Goal: Information Seeking & Learning: Learn about a topic

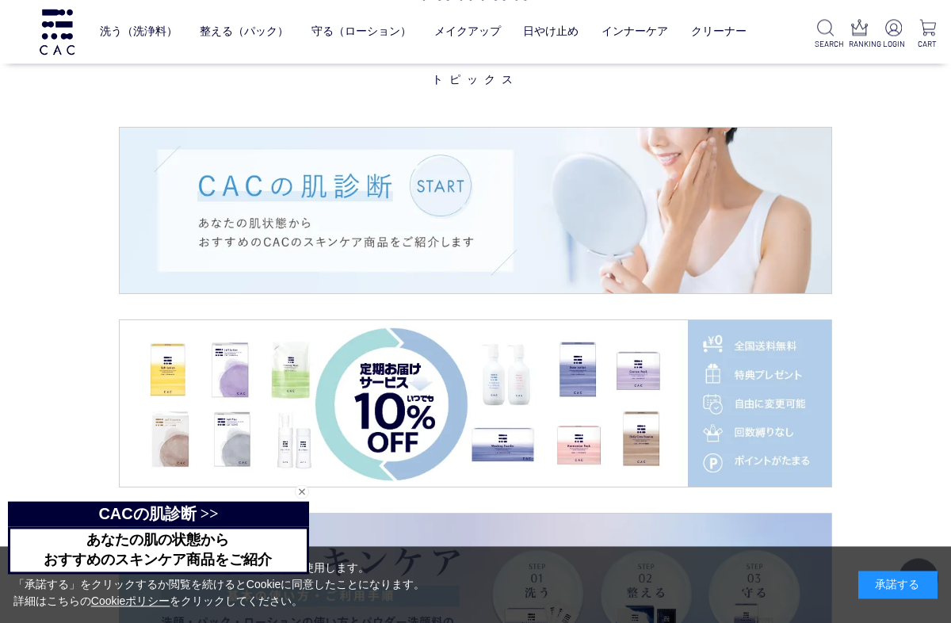
scroll to position [2142, 0]
click at [462, 216] on img at bounding box center [475, 211] width 711 height 166
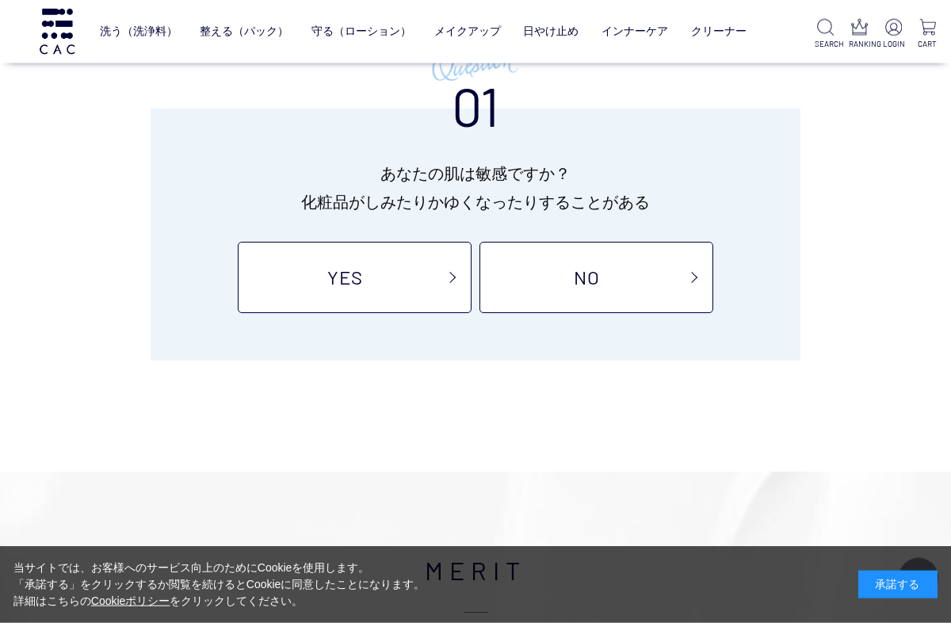
scroll to position [164, 0]
click at [601, 282] on link "NO" at bounding box center [596, 276] width 234 height 71
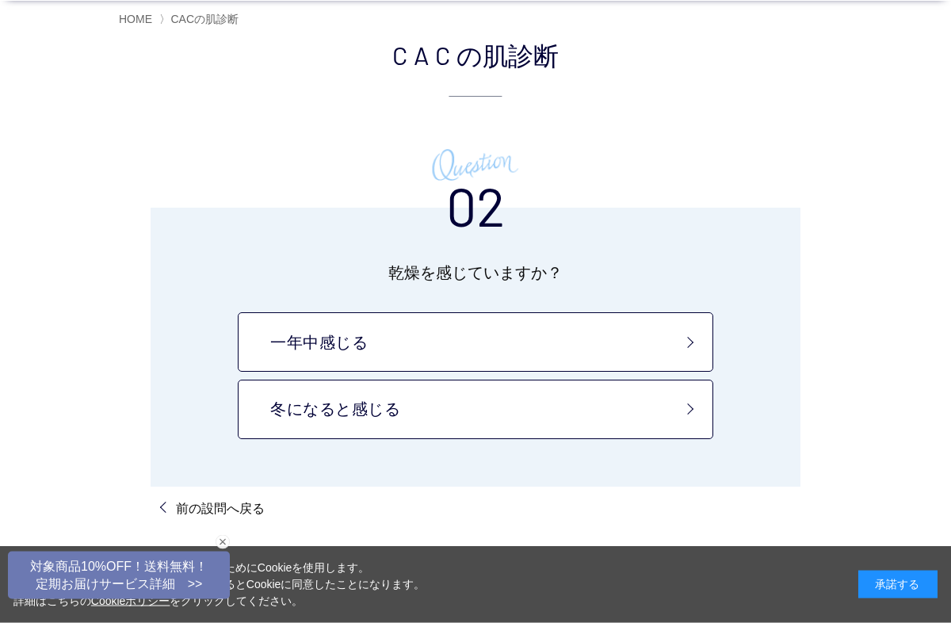
scroll to position [104, 0]
click at [410, 345] on link "一年中感じる" at bounding box center [475, 340] width 475 height 59
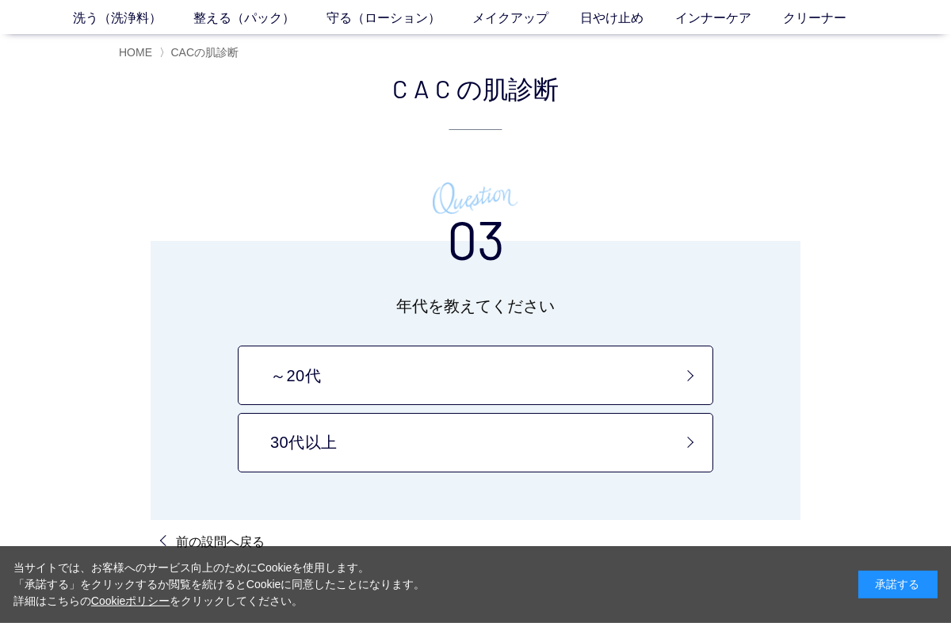
scroll to position [81, 0]
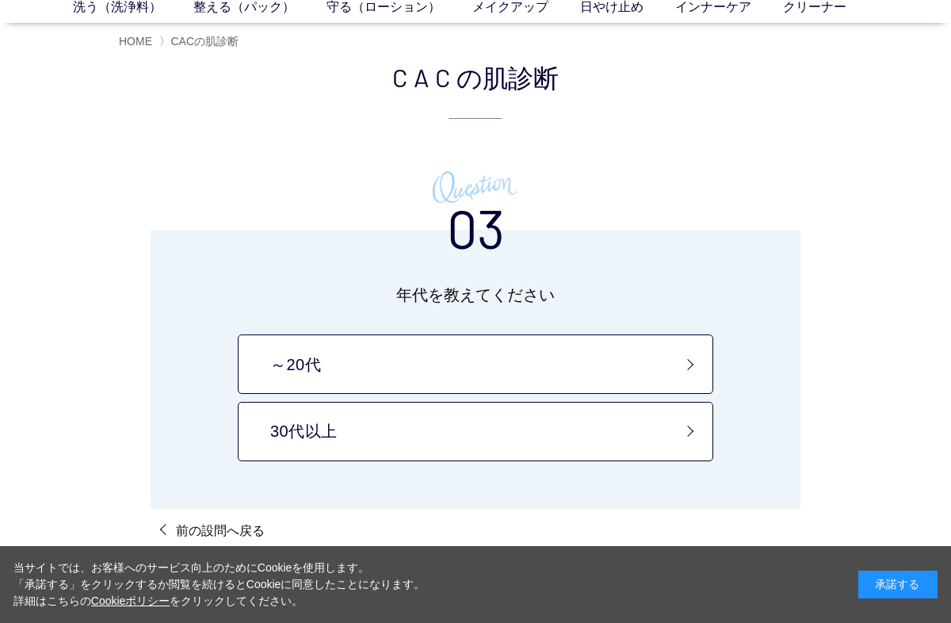
click at [631, 433] on link "30代以上" at bounding box center [475, 431] width 475 height 59
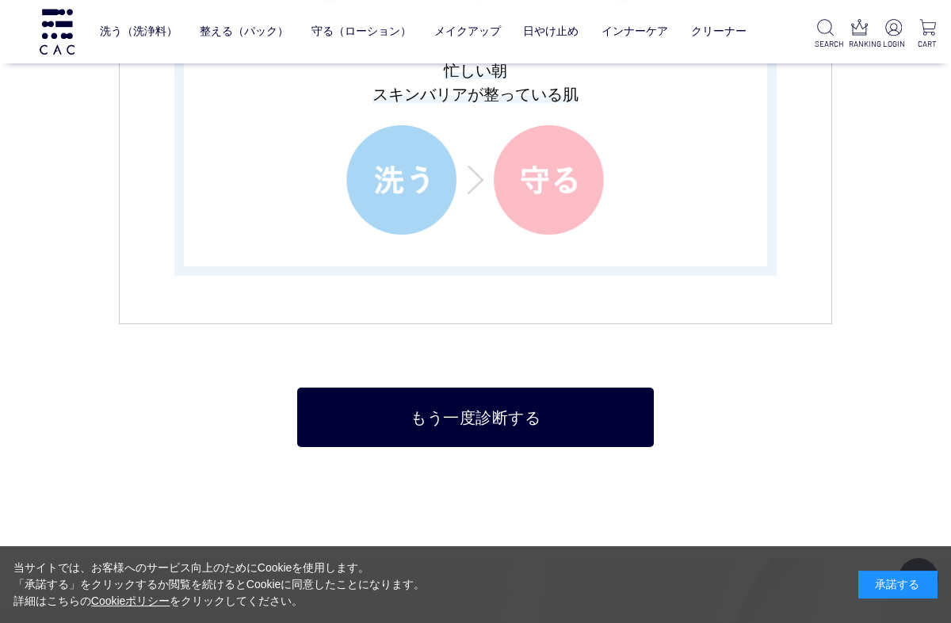
scroll to position [3117, 0]
click at [554, 425] on link "もう一度診断する" at bounding box center [475, 417] width 356 height 59
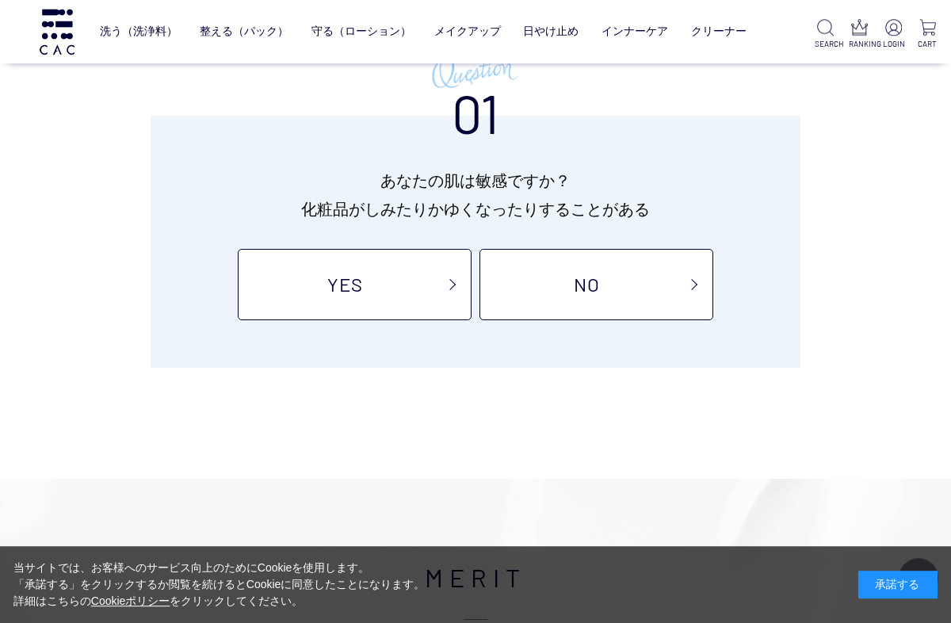
scroll to position [156, 0]
click at [397, 287] on link "YES" at bounding box center [355, 284] width 234 height 71
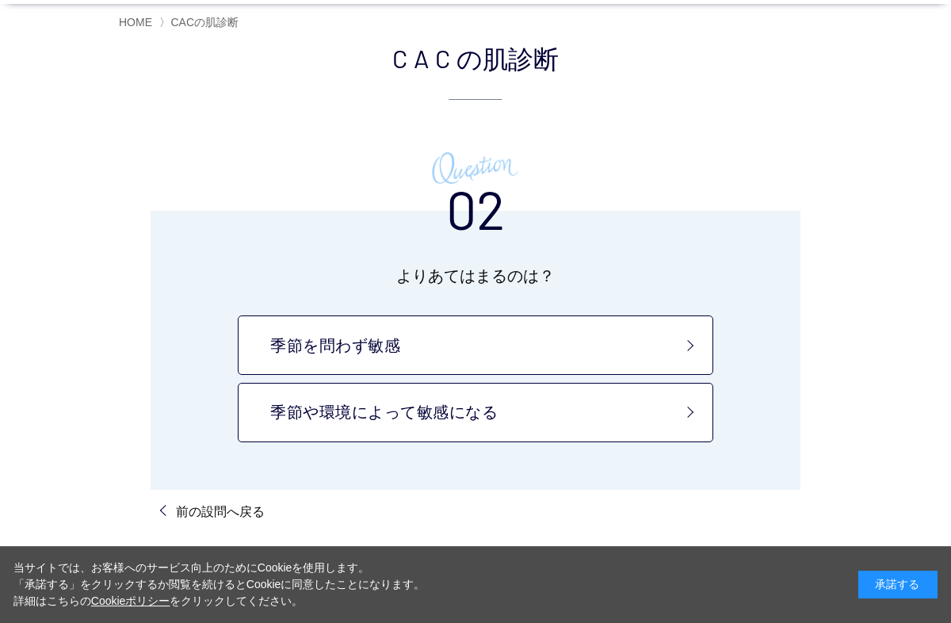
scroll to position [100, 0]
click at [638, 413] on link "季節や環境によって敏感になる" at bounding box center [475, 412] width 475 height 59
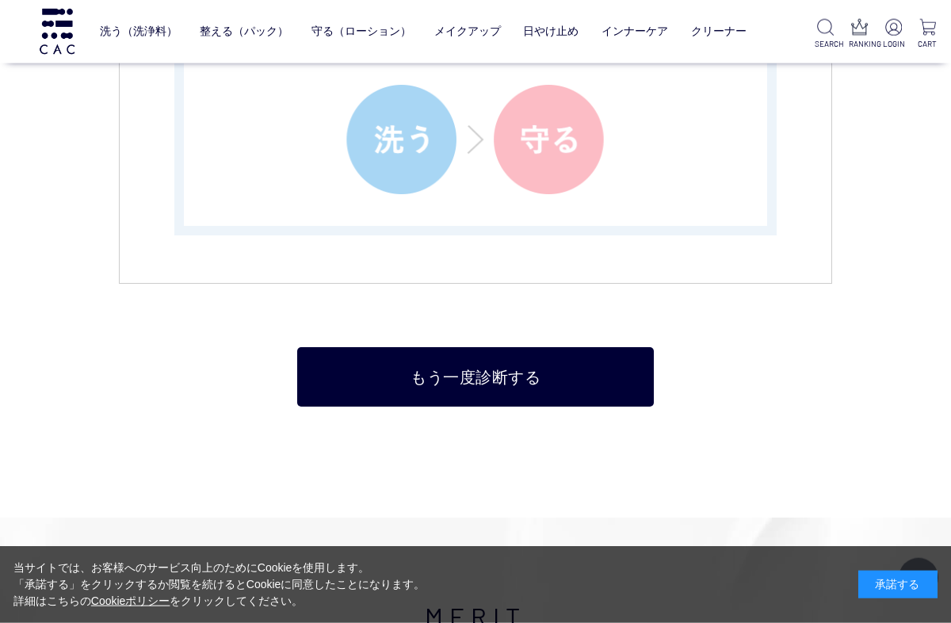
scroll to position [3210, 0]
click at [573, 375] on link "もう一度診断する" at bounding box center [475, 375] width 356 height 59
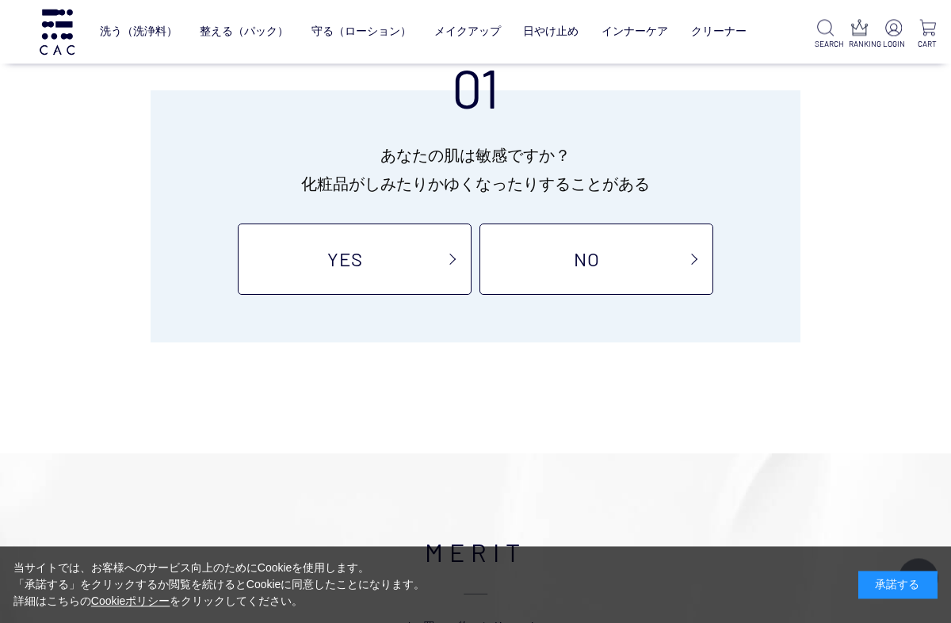
scroll to position [182, 0]
click at [600, 265] on link "NO" at bounding box center [596, 258] width 234 height 71
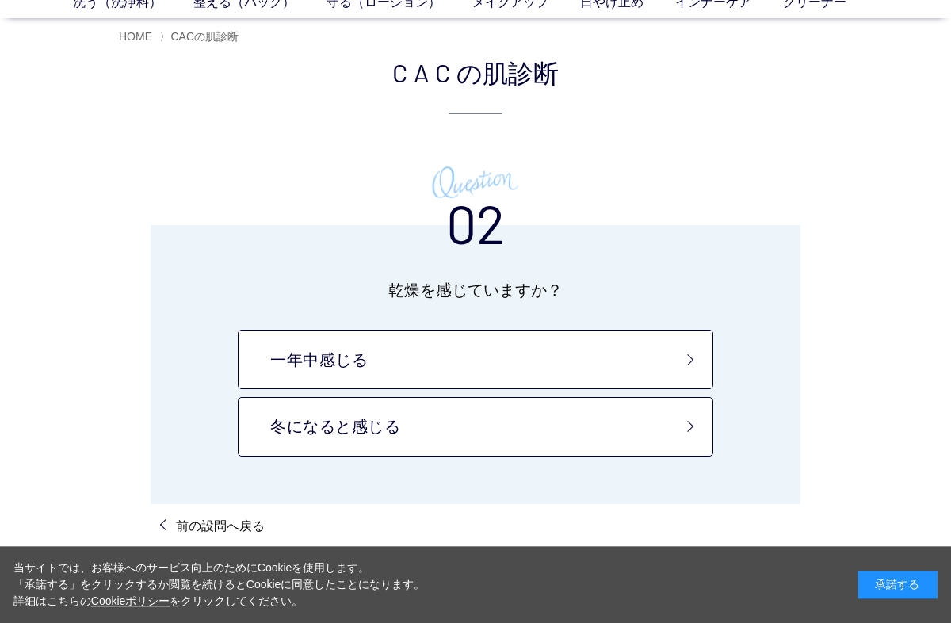
scroll to position [86, 0]
click at [576, 356] on link "一年中感じる" at bounding box center [475, 359] width 475 height 59
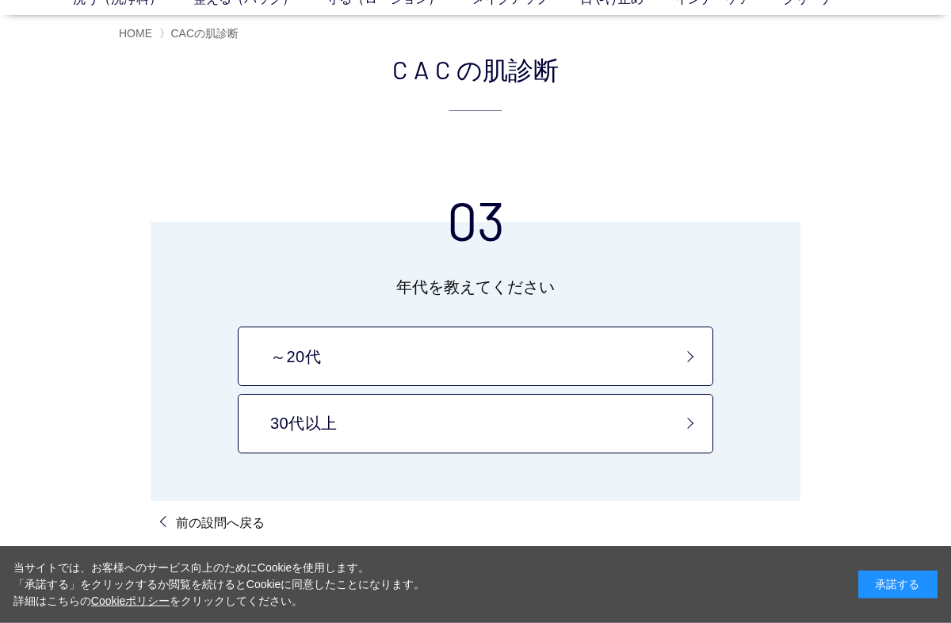
scroll to position [90, 0]
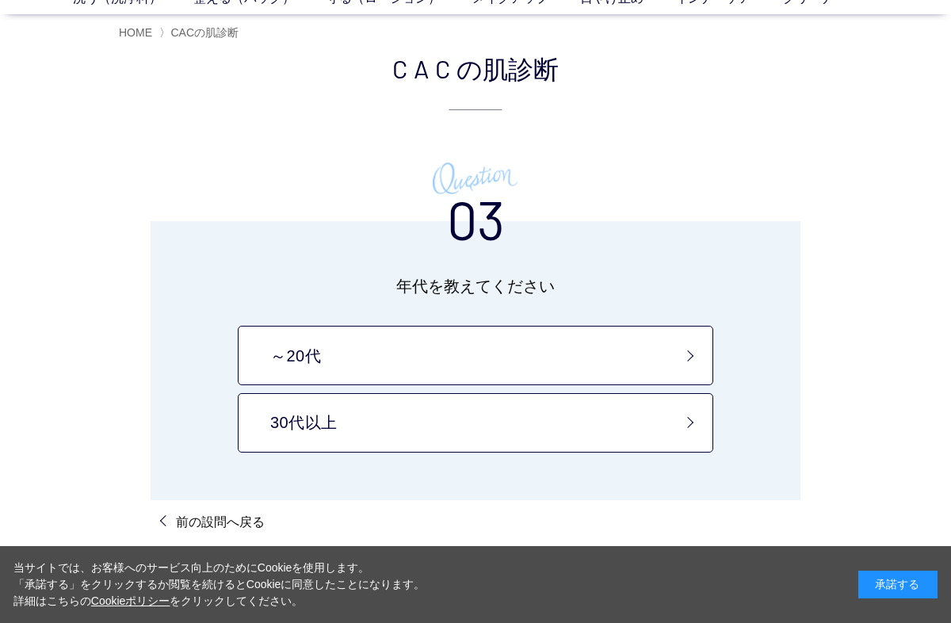
click at [603, 417] on link "30代以上" at bounding box center [475, 422] width 475 height 59
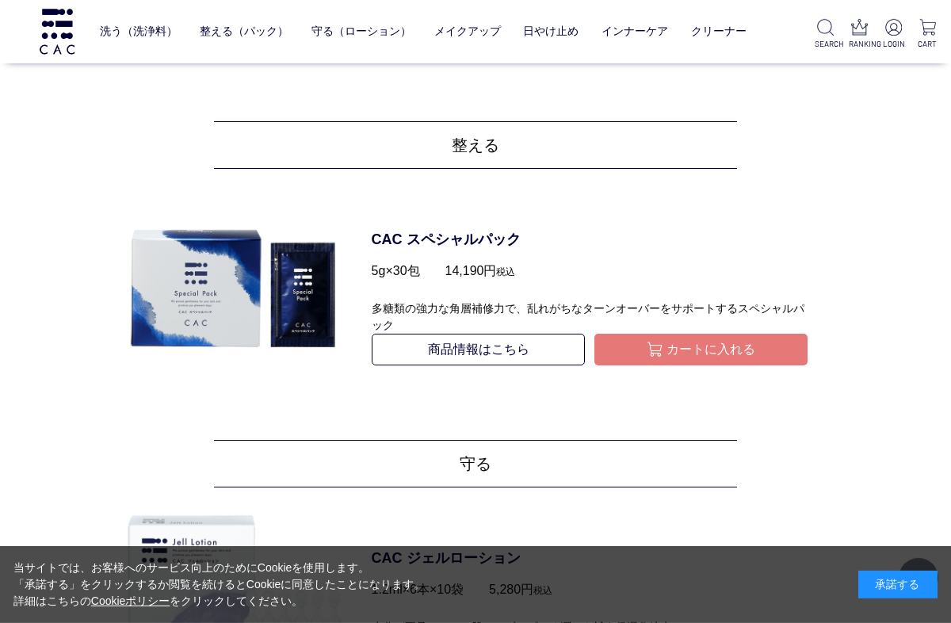
scroll to position [993, 0]
click at [521, 342] on link "商品情報はこちら" at bounding box center [478, 349] width 214 height 32
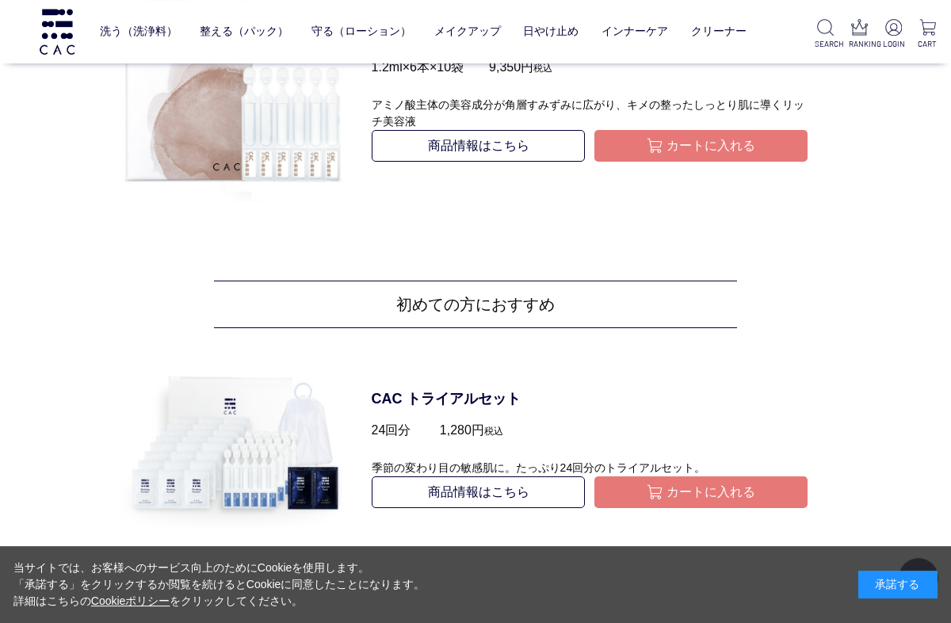
scroll to position [2009, 0]
click at [445, 402] on p "CAC トライアルセット" at bounding box center [589, 398] width 436 height 21
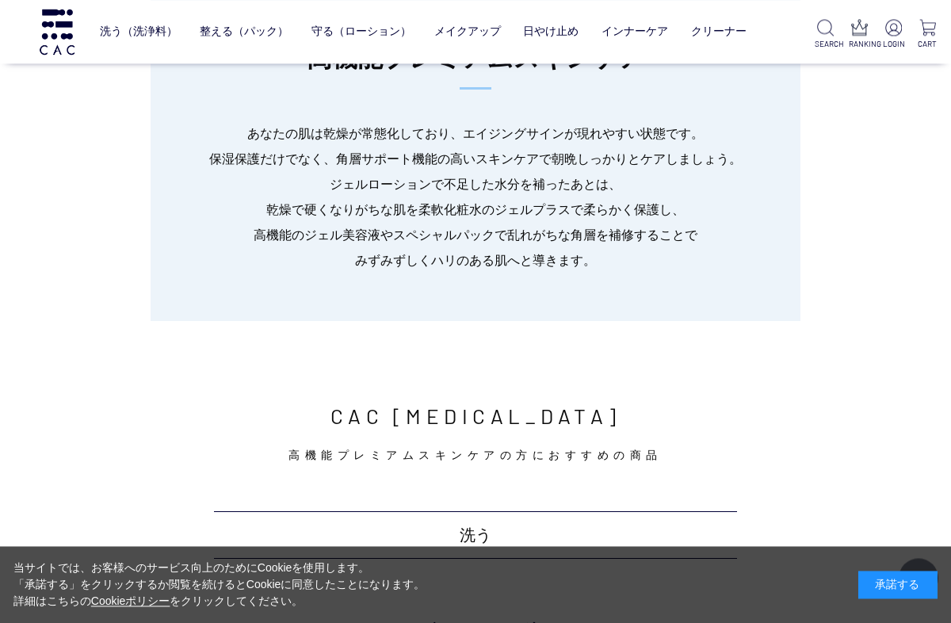
scroll to position [239, 0]
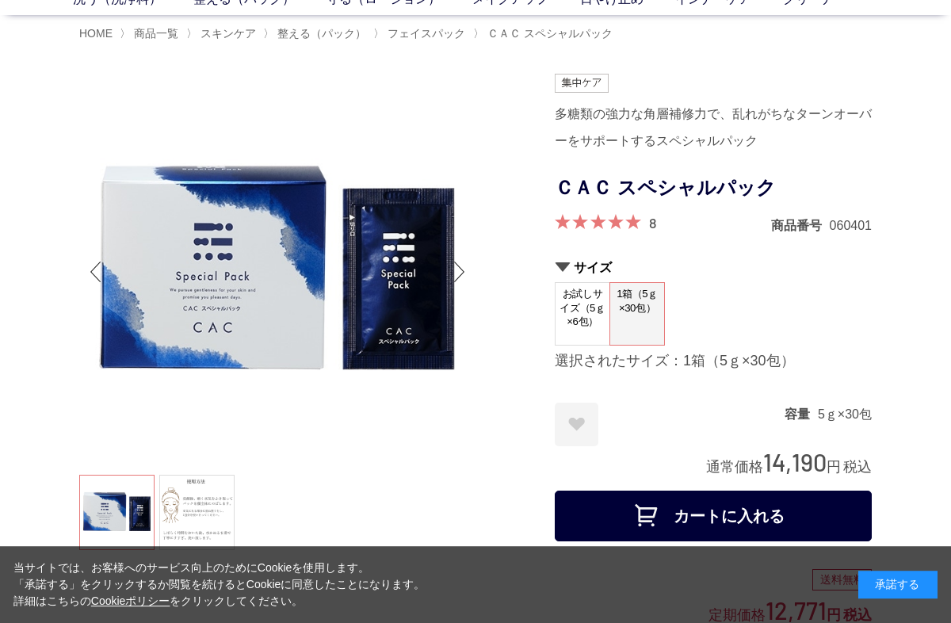
scroll to position [96, 0]
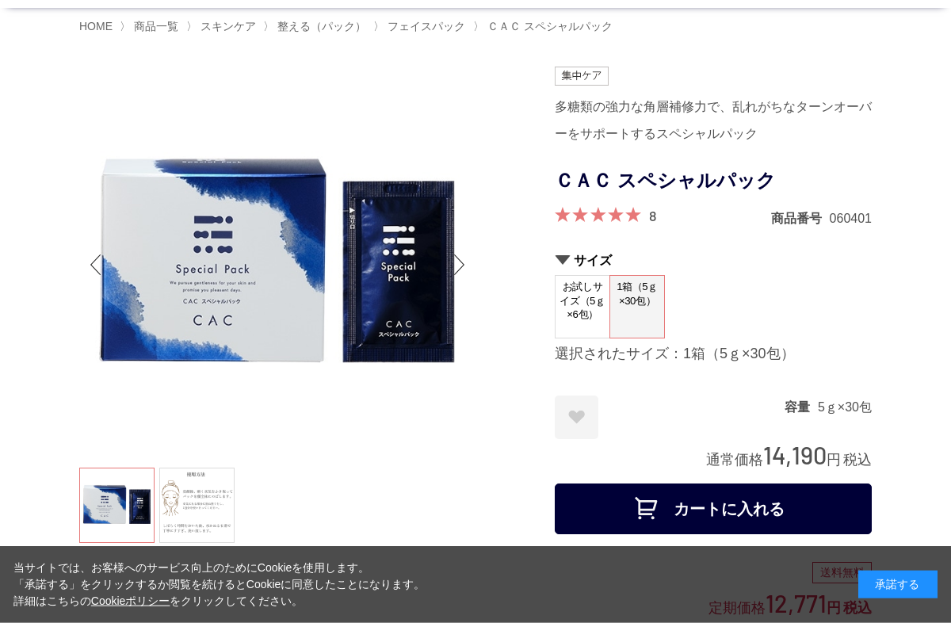
click at [585, 307] on span "お試しサイズ（5ｇ×6包）" at bounding box center [582, 301] width 54 height 50
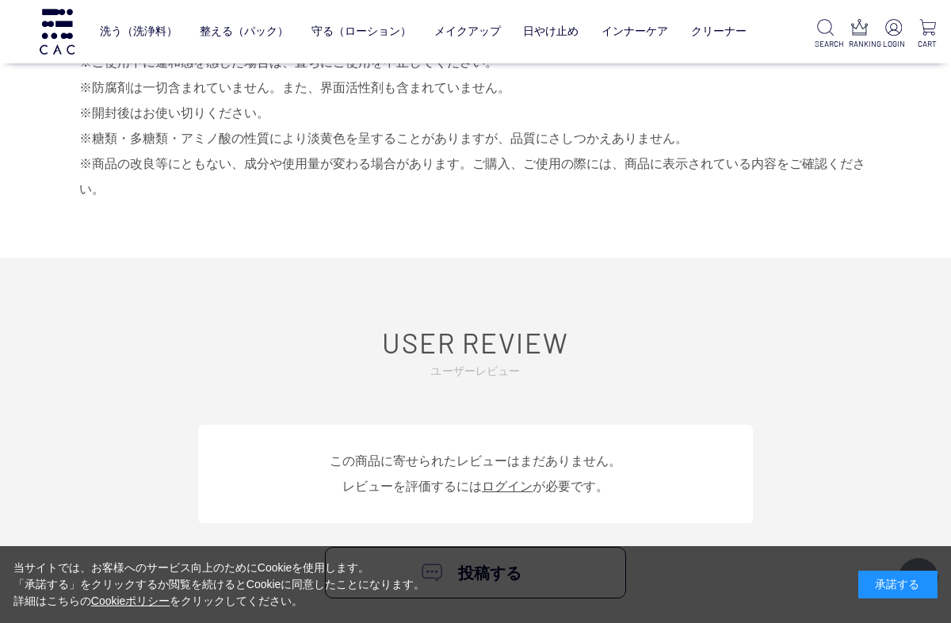
scroll to position [6556, 0]
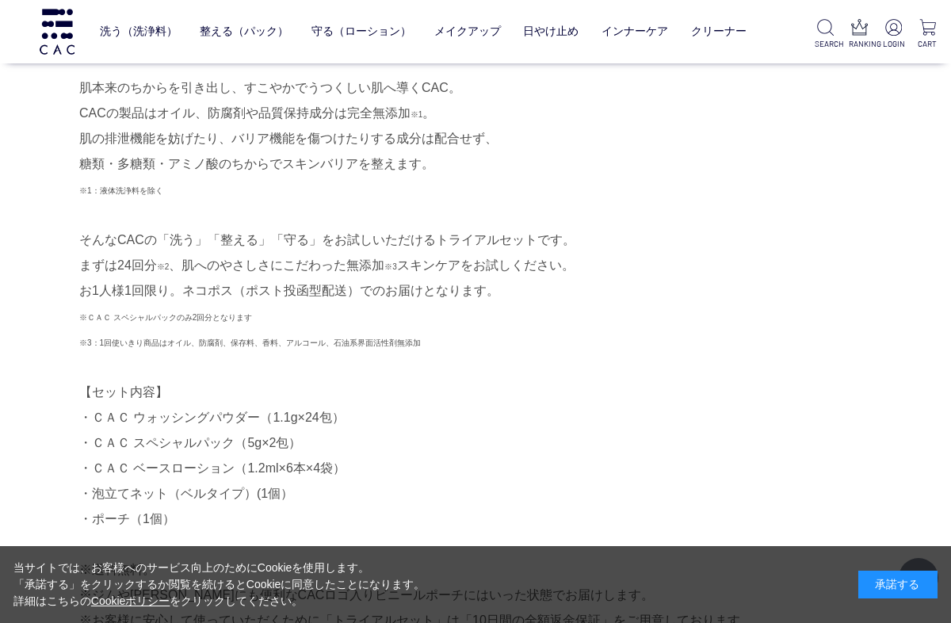
scroll to position [440, 0]
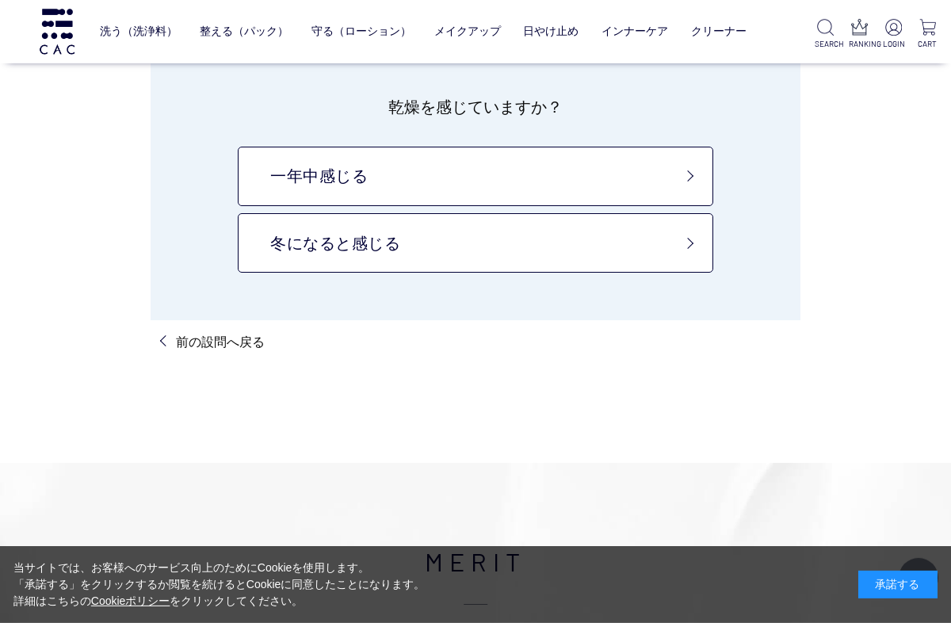
scroll to position [166, 0]
click at [290, 188] on link "一年中感じる" at bounding box center [475, 175] width 475 height 59
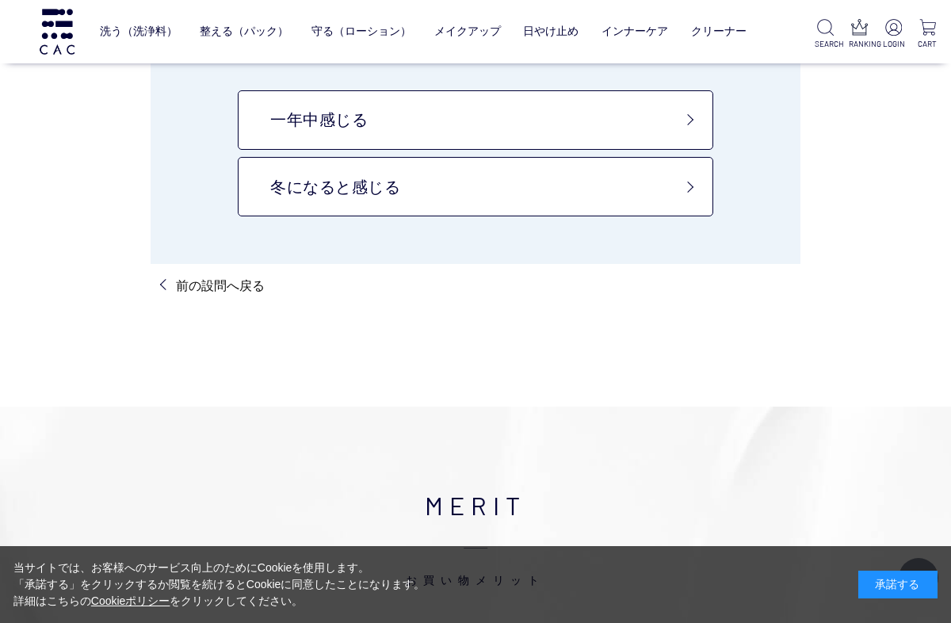
click at [601, 196] on link "冬になると感じる" at bounding box center [475, 186] width 475 height 59
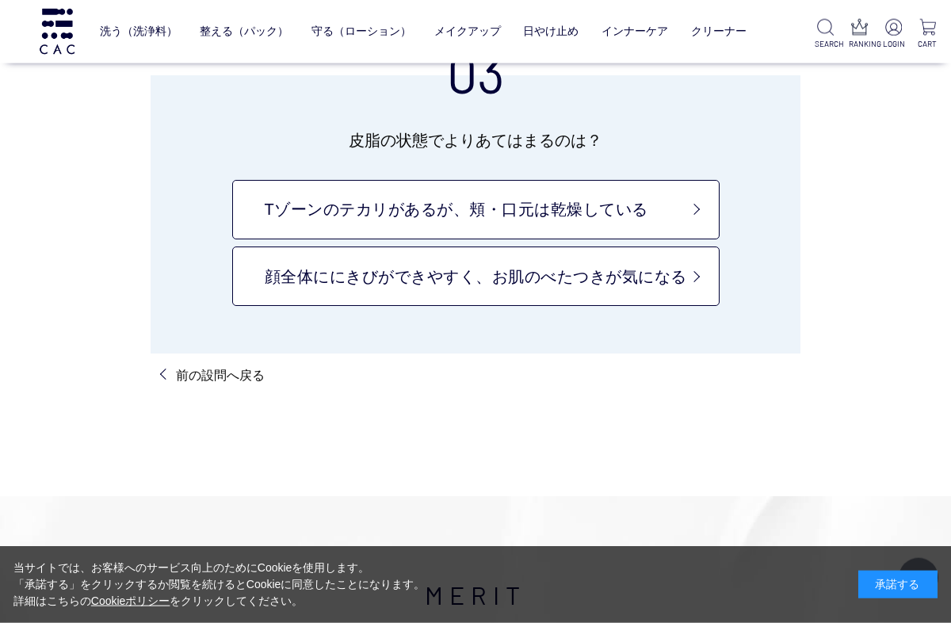
scroll to position [132, 0]
click at [651, 285] on link "顔全体ににきびができやすく、お肌のべたつきが気になる" at bounding box center [475, 275] width 487 height 59
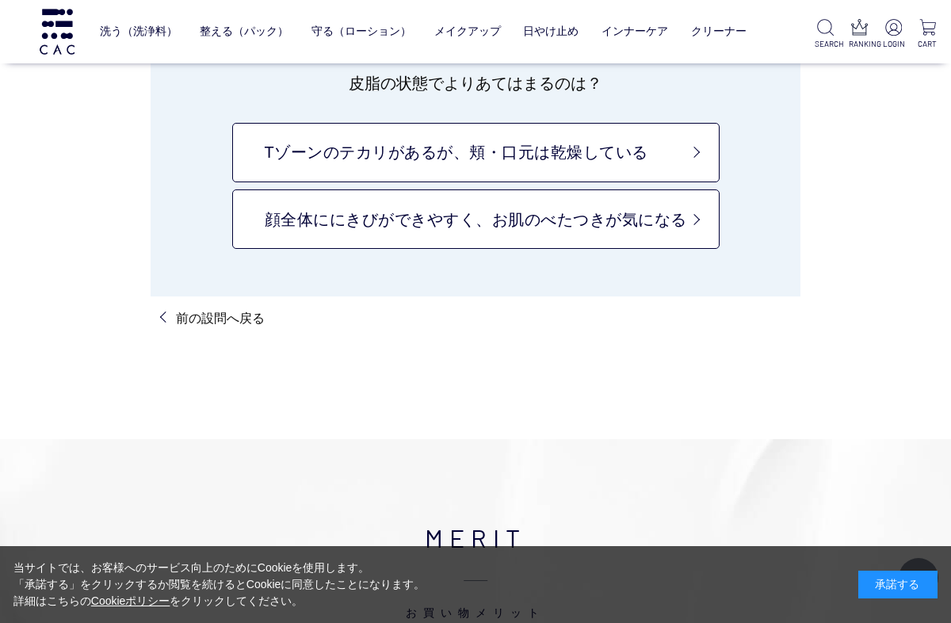
click at [648, 156] on link "Tゾーンのテカリがあるが、頬・口元は乾燥している" at bounding box center [475, 152] width 487 height 59
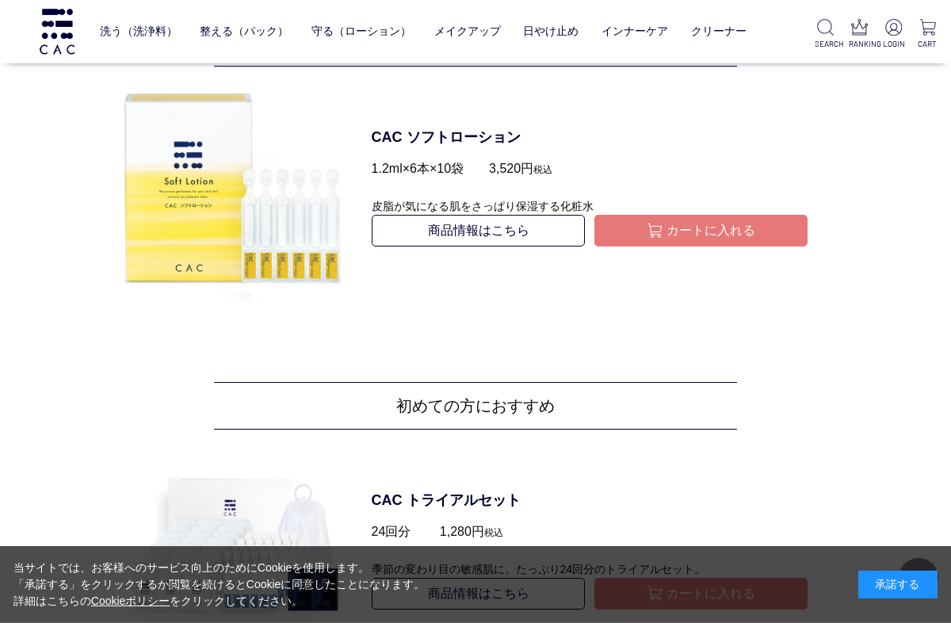
scroll to position [1031, 0]
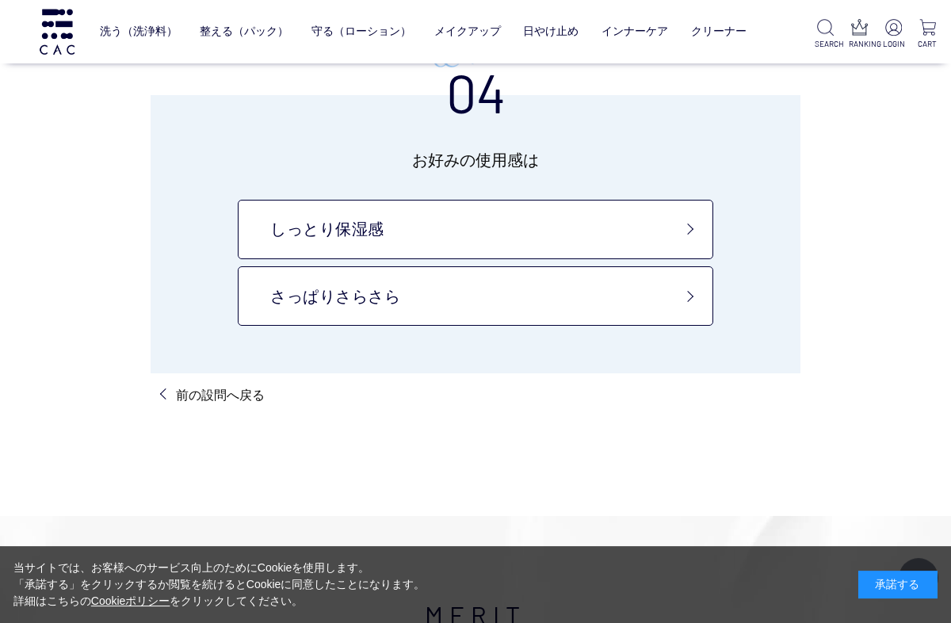
scroll to position [112, 0]
click at [642, 240] on link "しっとり保湿感" at bounding box center [475, 229] width 475 height 59
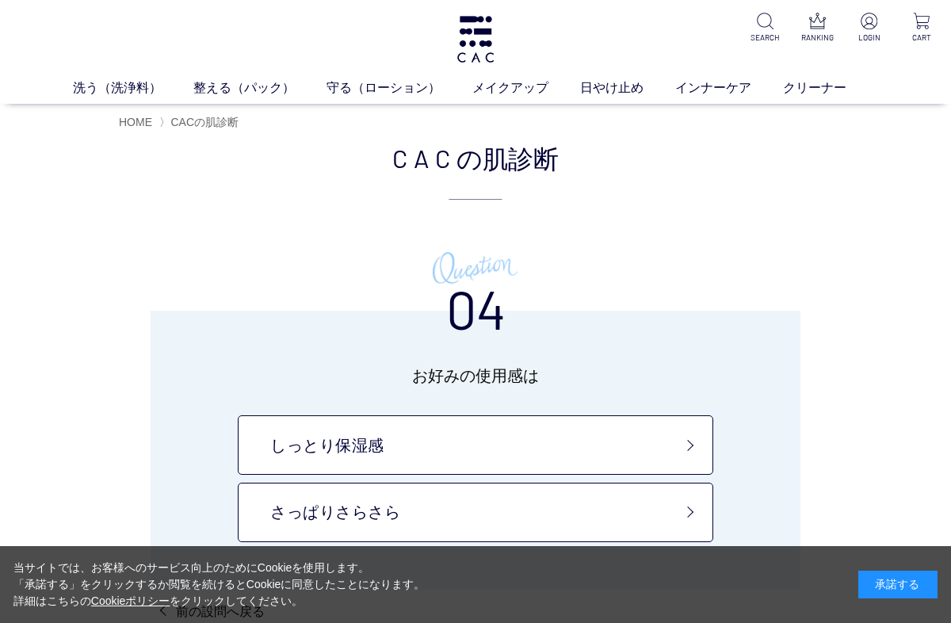
scroll to position [168, 0]
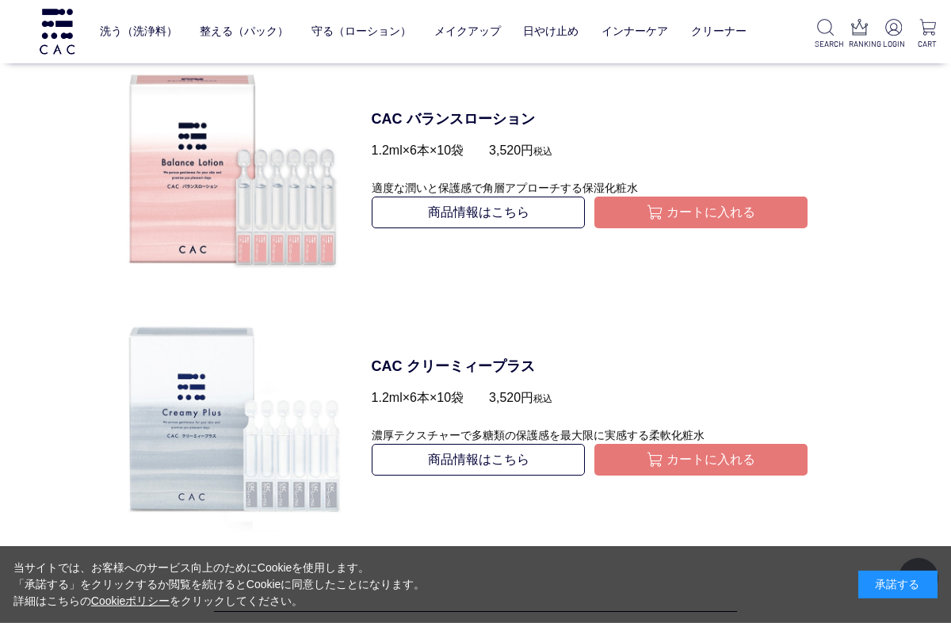
scroll to position [1705, 0]
